Goal: Information Seeking & Learning: Learn about a topic

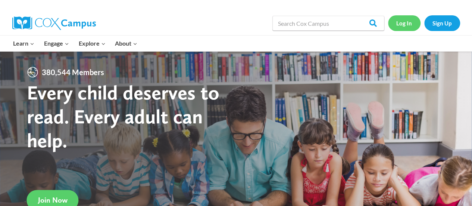
click at [402, 26] on link "Log In" at bounding box center [404, 22] width 32 height 15
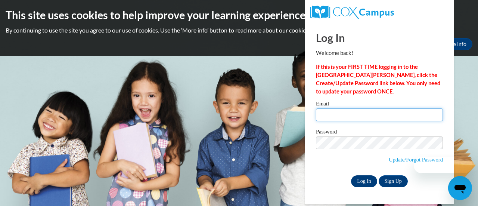
type input "[PERSON_NAME][EMAIL_ADDRESS][DOMAIN_NAME]"
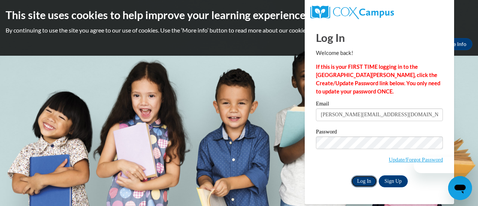
click at [364, 182] on input "Log In" at bounding box center [364, 181] width 26 height 12
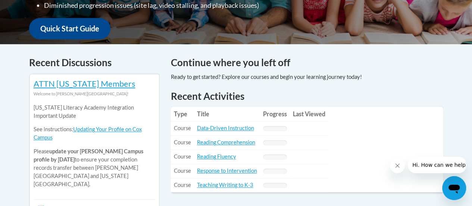
scroll to position [274, 0]
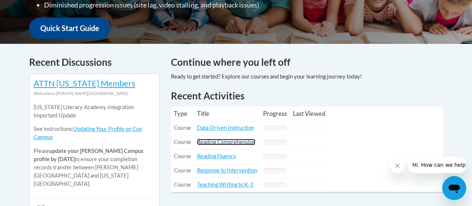
click at [236, 143] on link "Reading Comprehension" at bounding box center [226, 141] width 58 height 6
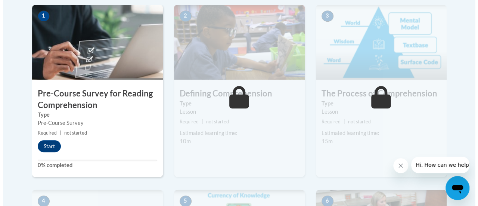
scroll to position [246, 0]
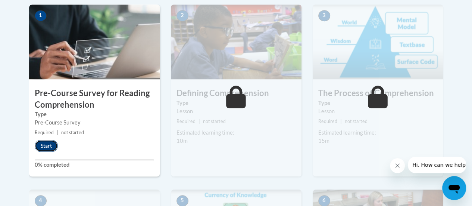
click at [52, 147] on button "Start" at bounding box center [46, 146] width 23 height 12
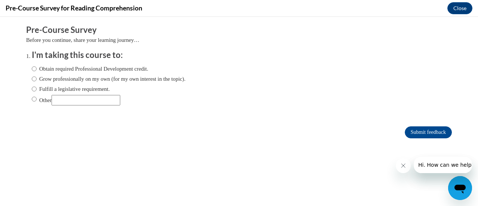
scroll to position [0, 0]
click at [138, 69] on label "Obtain required Professional Development credit." at bounding box center [90, 69] width 116 height 8
click at [37, 69] on input "Obtain required Professional Development credit." at bounding box center [34, 69] width 5 height 8
radio input "true"
click at [427, 129] on input "Submit feedback" at bounding box center [428, 132] width 47 height 12
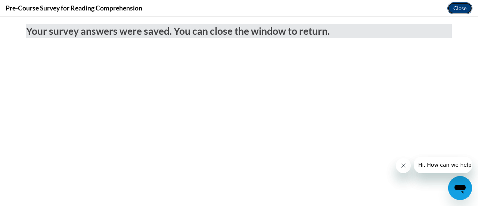
click at [465, 8] on button "Close" at bounding box center [459, 8] width 25 height 12
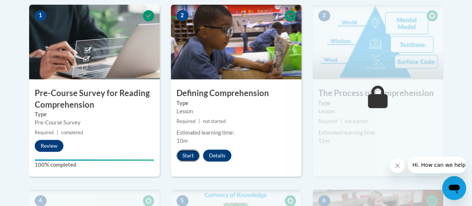
click at [191, 152] on button "Start" at bounding box center [188, 155] width 23 height 12
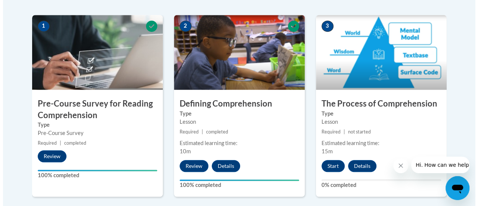
scroll to position [274, 0]
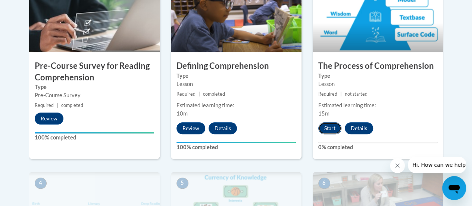
click at [329, 129] on button "Start" at bounding box center [329, 128] width 23 height 12
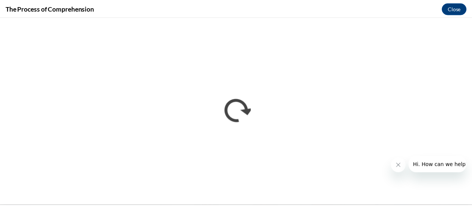
scroll to position [0, 0]
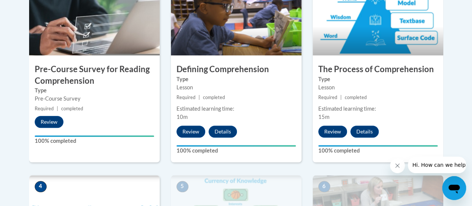
scroll to position [272, 0]
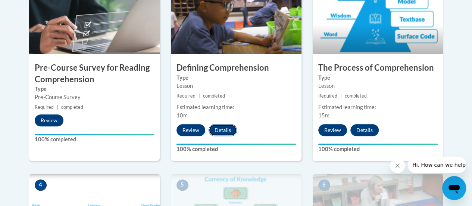
click at [225, 130] on button "Details" at bounding box center [223, 130] width 28 height 12
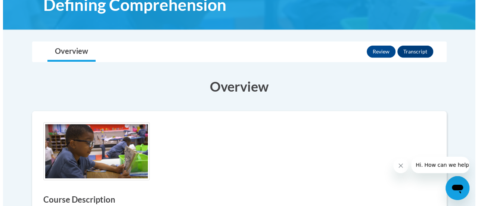
scroll to position [125, 0]
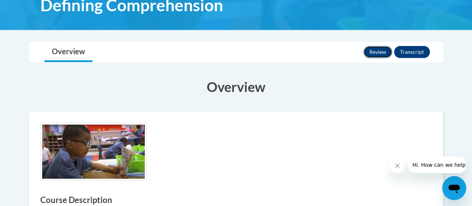
click at [379, 48] on button "Review" at bounding box center [378, 52] width 29 height 12
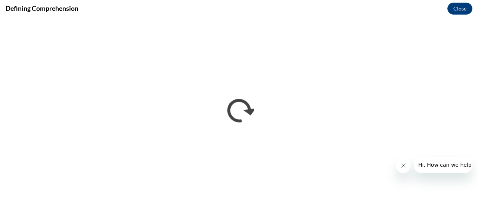
scroll to position [0, 0]
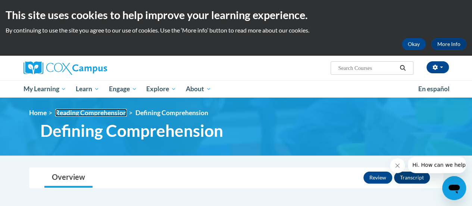
click at [93, 113] on link "Reading Comprehension" at bounding box center [91, 113] width 72 height 8
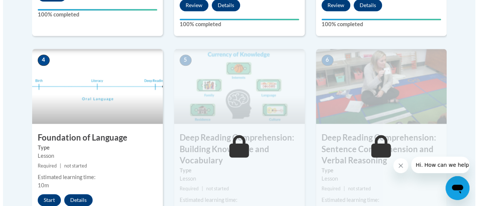
scroll to position [410, 0]
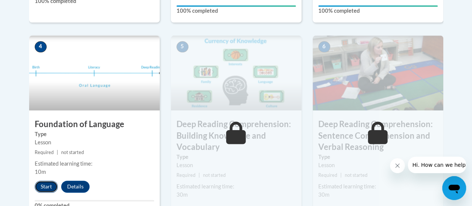
click at [42, 183] on button "Start" at bounding box center [46, 186] width 23 height 12
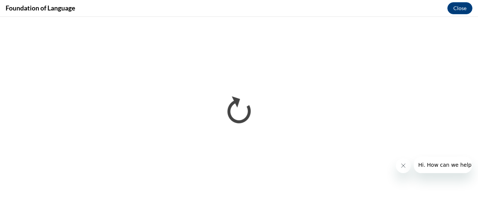
scroll to position [0, 0]
